Goal: Unclear

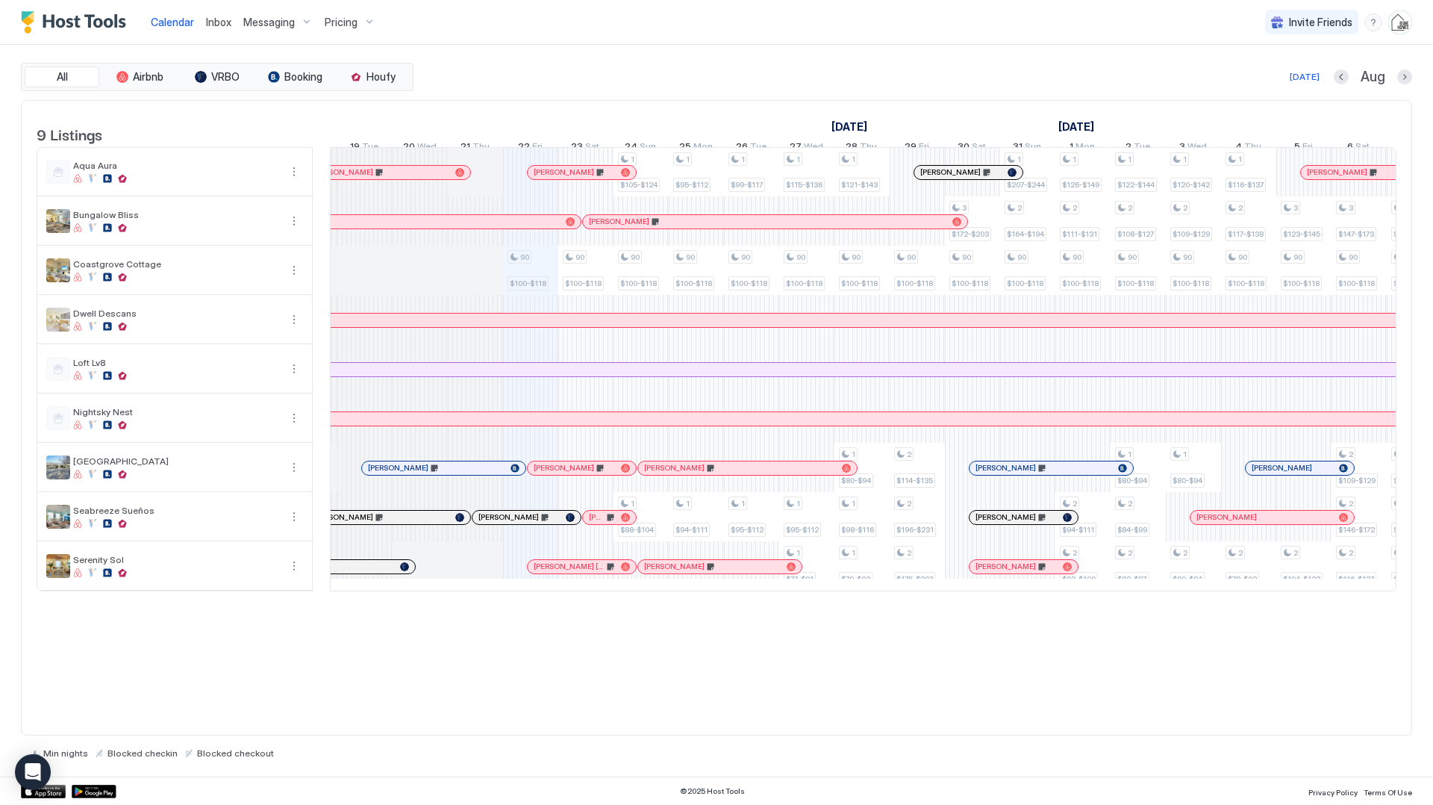
click at [460, 474] on div at bounding box center [460, 468] width 12 height 12
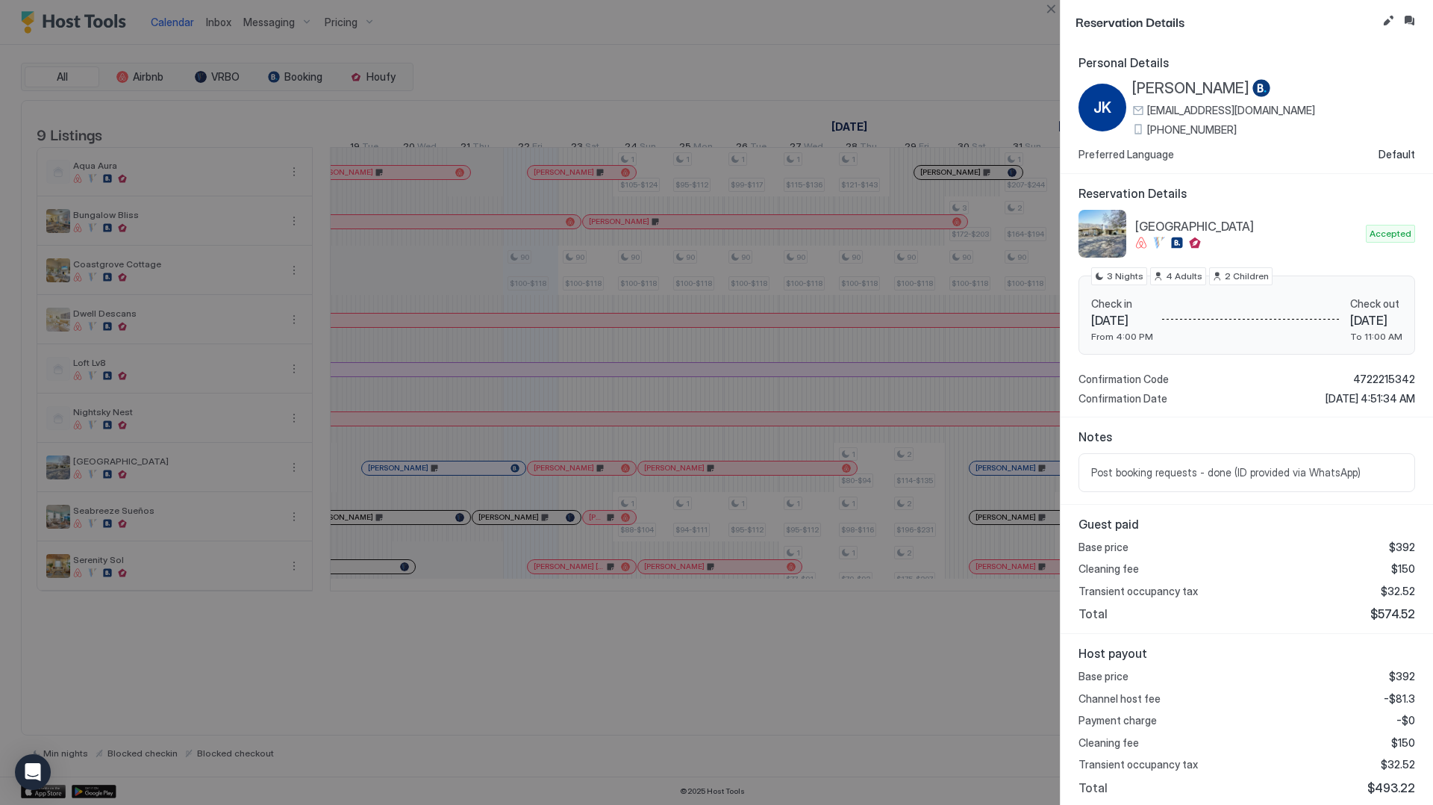
click at [1184, 90] on span "[PERSON_NAME]" at bounding box center [1190, 88] width 117 height 19
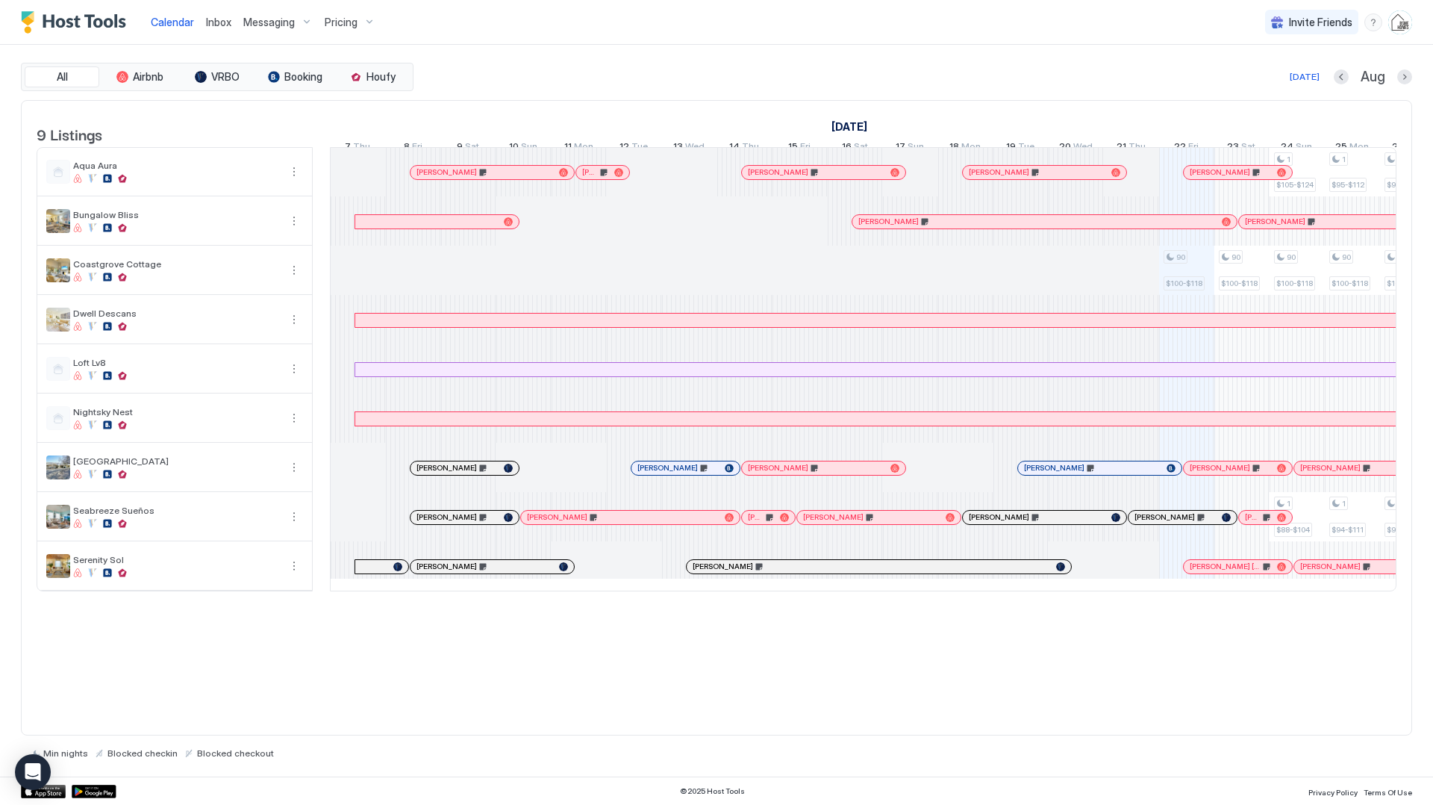
scroll to position [0, 829]
